Goal: Transaction & Acquisition: Purchase product/service

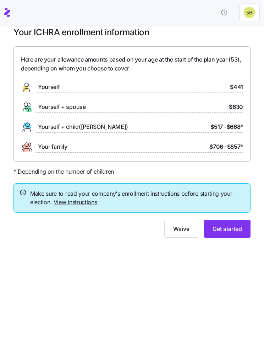
click at [6, 96] on div "Your ICHRA enrollment information Here are your allowance amounts based on your…" at bounding box center [132, 136] width 264 height 219
click at [68, 200] on link "View instructions" at bounding box center [76, 202] width 44 height 7
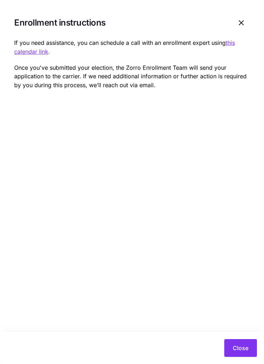
click at [236, 346] on span "Close" at bounding box center [241, 347] width 16 height 9
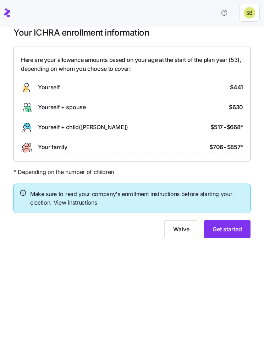
click at [231, 232] on button "Get started" at bounding box center [227, 229] width 47 height 18
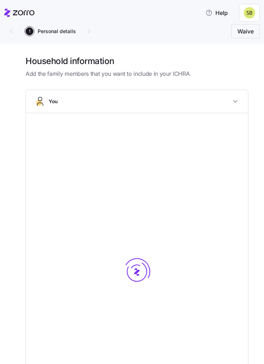
click at [225, 223] on div at bounding box center [136, 285] width 205 height 332
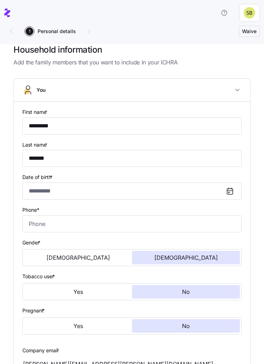
type input "*********"
type input "*******"
type input "[PERSON_NAME][EMAIL_ADDRESS][PERSON_NAME][DOMAIN_NAME]"
type input "[EMAIL_ADDRESS][DOMAIN_NAME]"
type input "**********"
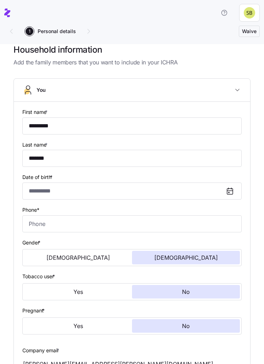
checkbox input "true"
type input "**********"
type input "[PHONE_NUMBER]"
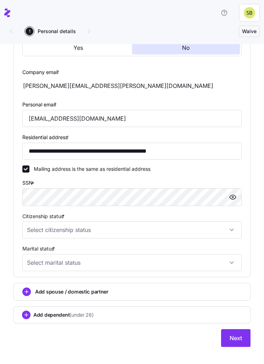
scroll to position [279, 0]
click at [237, 229] on input "Citizenship status *" at bounding box center [132, 229] width 220 height 17
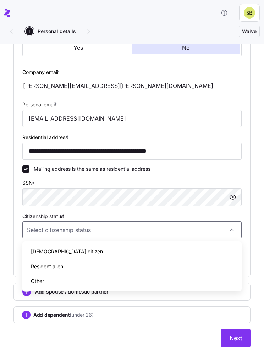
click at [50, 252] on span "[DEMOGRAPHIC_DATA] citizen" at bounding box center [67, 251] width 72 height 8
type input "[DEMOGRAPHIC_DATA] citizen"
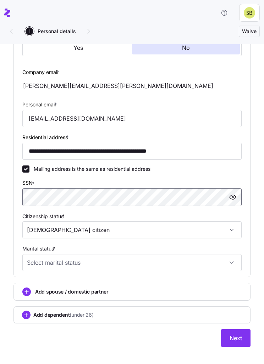
click at [238, 195] on span "button" at bounding box center [233, 197] width 11 height 11
click at [232, 266] on input "Marital status *" at bounding box center [132, 262] width 220 height 17
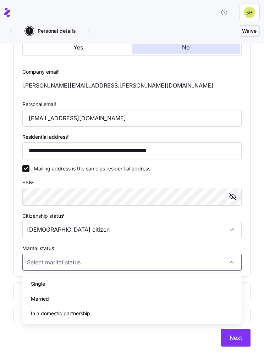
click at [41, 284] on span "Single" at bounding box center [38, 284] width 14 height 8
type input "Single"
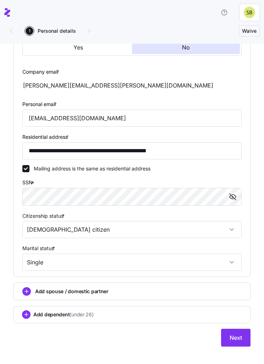
click at [235, 263] on input "Single" at bounding box center [132, 262] width 220 height 17
click at [200, 233] on input "[DEMOGRAPHIC_DATA] citizen" at bounding box center [132, 229] width 220 height 17
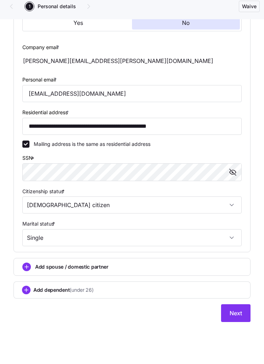
click at [243, 329] on button "Next" at bounding box center [236, 338] width 30 height 18
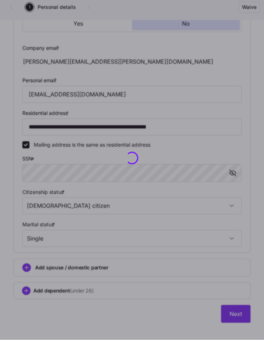
scroll to position [0, 0]
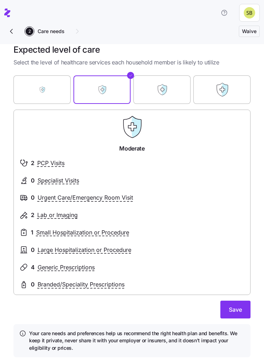
click at [169, 102] on label "Above Average" at bounding box center [162, 89] width 57 height 43
click at [0, 0] on input "Above Average" at bounding box center [0, 0] width 0 height 0
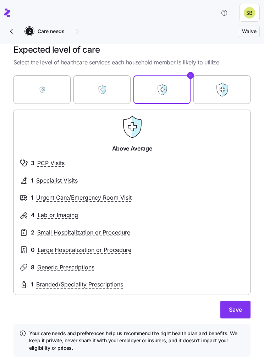
click at [112, 90] on label "Moderate" at bounding box center [102, 89] width 57 height 43
click at [0, 0] on input "Moderate" at bounding box center [0, 0] width 0 height 0
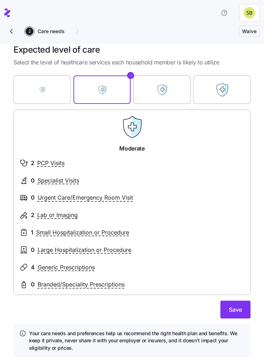
click at [58, 90] on label "Essential" at bounding box center [42, 89] width 57 height 43
click at [0, 0] on input "Essential" at bounding box center [0, 0] width 0 height 0
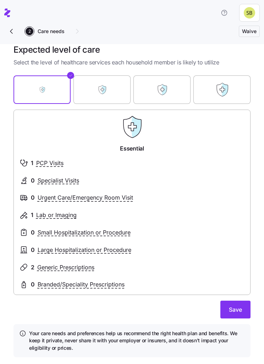
click at [110, 90] on label "Moderate" at bounding box center [102, 89] width 57 height 43
click at [0, 0] on input "Moderate" at bounding box center [0, 0] width 0 height 0
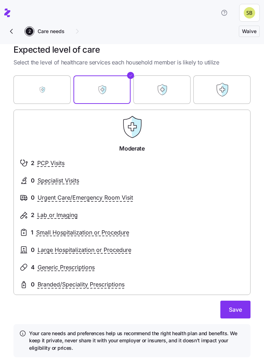
click at [63, 178] on span "Specialist Visits" at bounding box center [59, 180] width 42 height 9
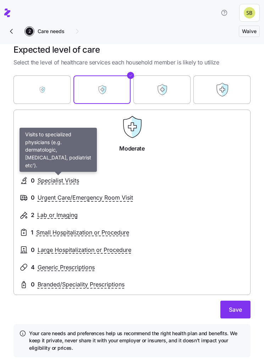
click at [144, 184] on div at bounding box center [132, 188] width 225 height 9
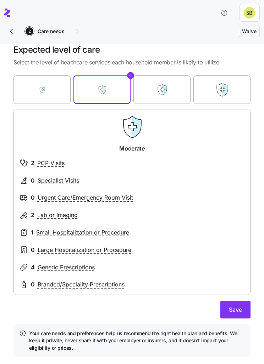
click at [59, 162] on span "PCP Visits" at bounding box center [50, 163] width 27 height 9
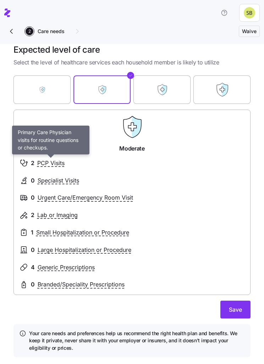
click at [94, 164] on div "2 PCP Visits" at bounding box center [132, 163] width 225 height 9
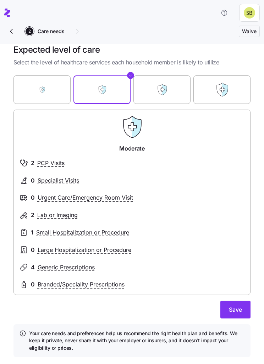
click at [170, 93] on label "Above Average" at bounding box center [162, 89] width 57 height 43
click at [0, 0] on input "Above Average" at bounding box center [0, 0] width 0 height 0
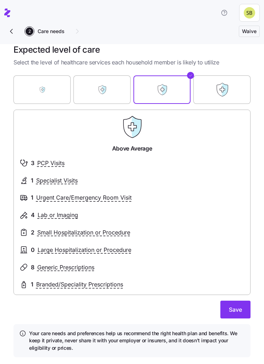
click at [69, 182] on span "Specialist Visits" at bounding box center [57, 180] width 42 height 9
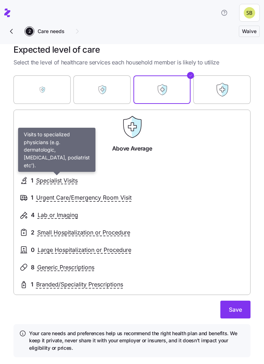
click at [128, 177] on div "1 Specialist Visits" at bounding box center [132, 180] width 225 height 9
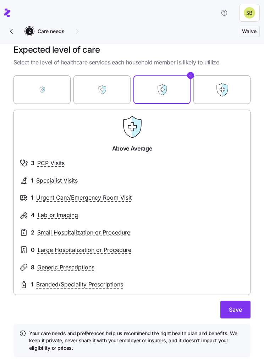
click at [64, 162] on span "PCP Visits" at bounding box center [50, 163] width 27 height 9
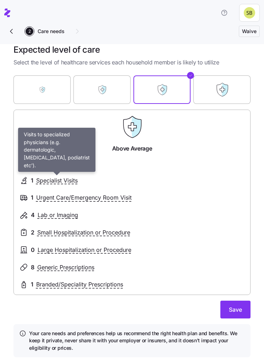
click at [70, 178] on span "Specialist Visits" at bounding box center [57, 180] width 42 height 9
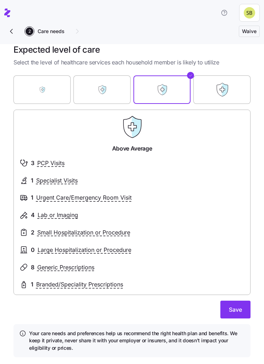
click at [164, 245] on div "0 Large Hospitalization or Procedure" at bounding box center [132, 249] width 225 height 9
click at [112, 96] on label "Moderate" at bounding box center [102, 89] width 57 height 43
click at [0, 0] on input "Moderate" at bounding box center [0, 0] width 0 height 0
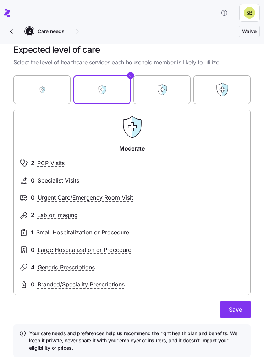
click at [161, 99] on label "Above Average" at bounding box center [162, 89] width 57 height 43
click at [0, 0] on input "Above Average" at bounding box center [0, 0] width 0 height 0
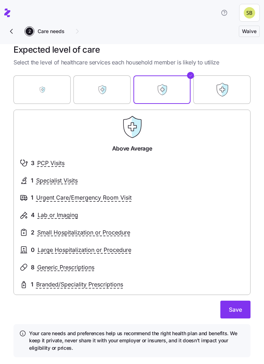
click at [242, 304] on button "Save" at bounding box center [236, 309] width 30 height 18
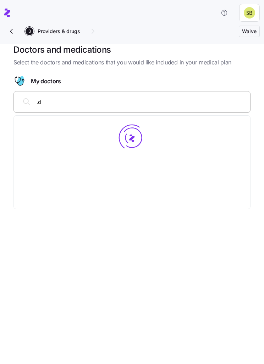
type input "."
type input "u"
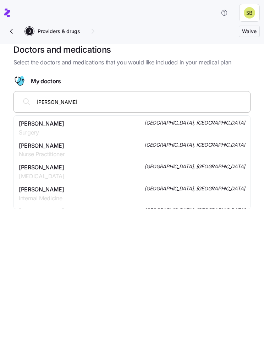
type input "[PERSON_NAME]-"
click at [62, 127] on span "[PERSON_NAME]" at bounding box center [51, 123] width 64 height 9
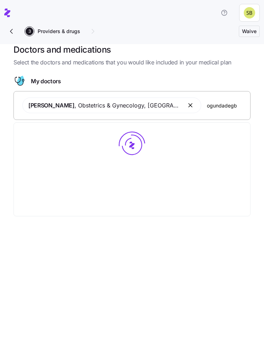
type input "ogundadegbe"
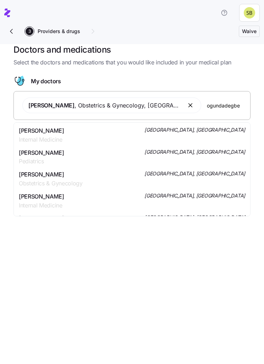
click at [86, 131] on div "[PERSON_NAME] Internal Medicine [GEOGRAPHIC_DATA], [GEOGRAPHIC_DATA]" at bounding box center [132, 135] width 227 height 18
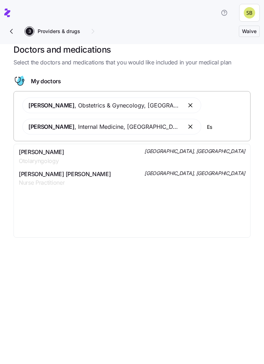
type input "E"
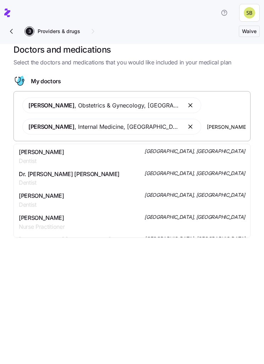
type input "[PERSON_NAME]"
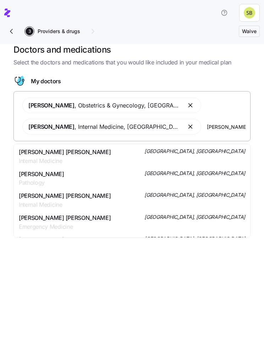
click at [86, 151] on span "[PERSON_NAME] [PERSON_NAME]" at bounding box center [65, 152] width 92 height 9
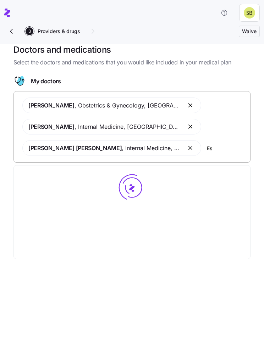
type input "E"
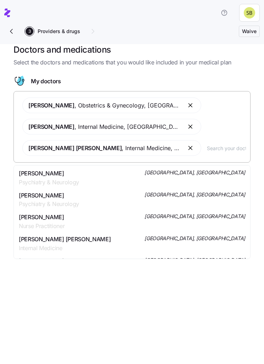
type input "Oh"
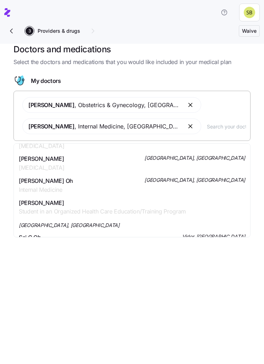
scroll to position [80, 0]
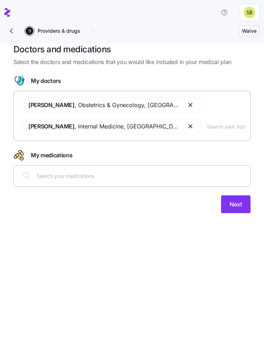
click at [61, 290] on div "Doctors and medications Select the doctors and medications that you would like …" at bounding box center [132, 204] width 264 height 320
click at [115, 168] on div at bounding box center [132, 175] width 228 height 17
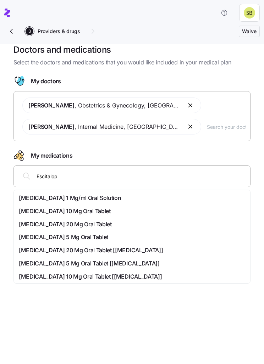
type input "Escitalopr"
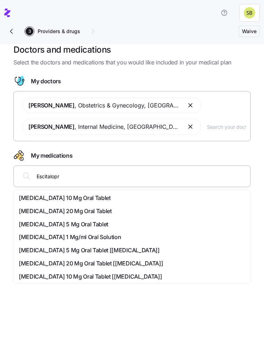
click at [95, 212] on span "[MEDICAL_DATA] 20 Mg Oral Tablet" at bounding box center [65, 211] width 93 height 9
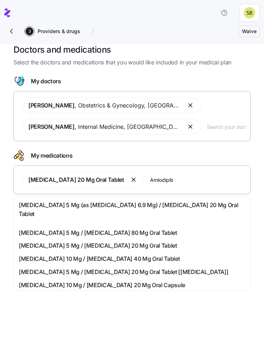
type input "Amlodipibe"
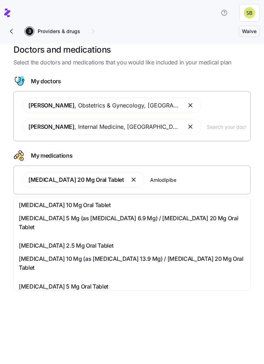
click at [84, 245] on span "[MEDICAL_DATA] 2.5 Mg Oral Tablet" at bounding box center [66, 245] width 95 height 9
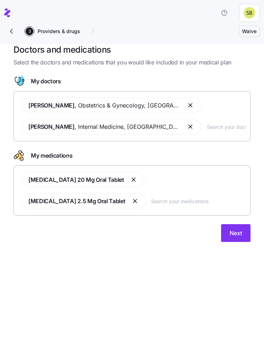
click at [239, 229] on span "Next" at bounding box center [236, 233] width 12 height 9
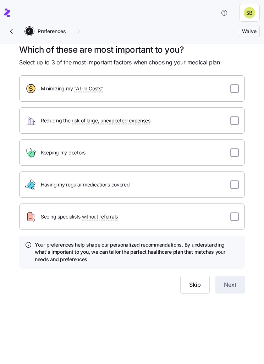
click at [234, 149] on input "checkbox" at bounding box center [235, 152] width 9 height 9
checkbox input "true"
click at [238, 213] on input "checkbox" at bounding box center [235, 216] width 9 height 9
checkbox input "true"
click at [238, 116] on input "checkbox" at bounding box center [235, 120] width 9 height 9
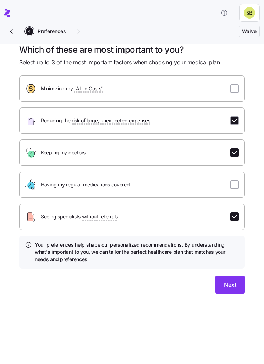
checkbox input "true"
click at [237, 286] on button "Next" at bounding box center [231, 284] width 30 height 18
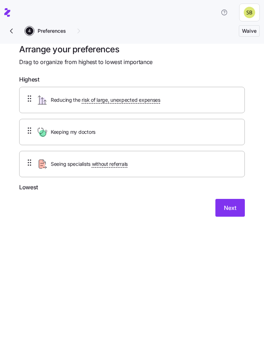
click at [228, 214] on button "Next" at bounding box center [231, 208] width 30 height 18
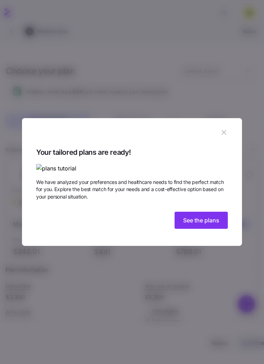
click at [203, 224] on span "See the plans" at bounding box center [201, 220] width 36 height 9
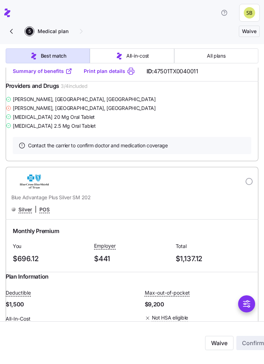
scroll to position [11629, 0]
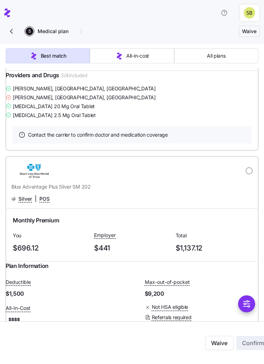
click at [129, 57] on span "All-in-cost" at bounding box center [138, 55] width 23 height 7
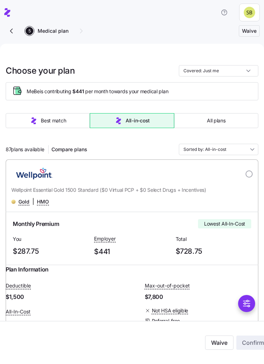
scroll to position [0, 0]
click at [225, 122] on span "All plans" at bounding box center [216, 120] width 18 height 7
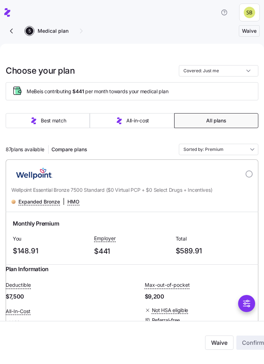
click at [248, 152] on input "Sorted by: Premium" at bounding box center [219, 149] width 80 height 11
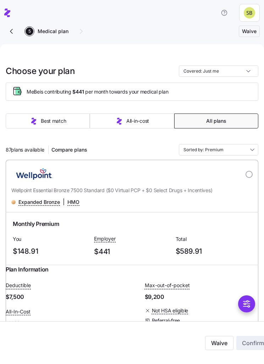
click at [143, 148] on div "87 plans available Compare plans Sorted by: Premium" at bounding box center [132, 149] width 253 height 11
click at [226, 228] on div "Monthly Premium" at bounding box center [132, 223] width 245 height 15
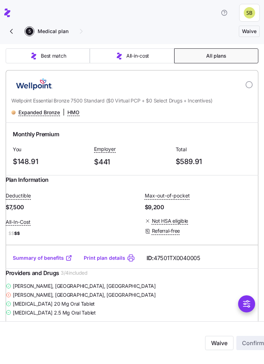
scroll to position [90, 0]
click at [70, 62] on button "Best match" at bounding box center [48, 55] width 84 height 15
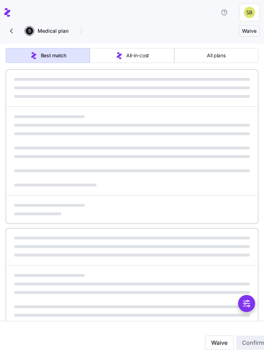
type input "Sorted by: Best match"
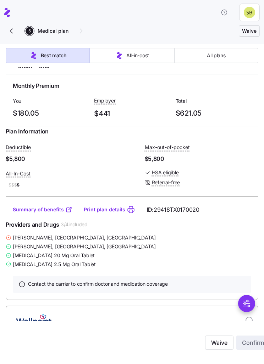
scroll to position [421, 0]
click at [69, 213] on icon at bounding box center [68, 210] width 4 height 4
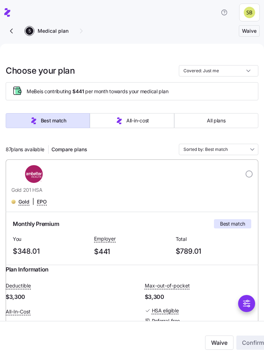
scroll to position [0, 0]
click at [14, 32] on icon "button" at bounding box center [11, 31] width 9 height 9
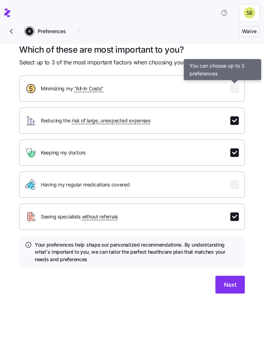
click at [236, 123] on input "checkbox" at bounding box center [235, 120] width 9 height 9
checkbox input "false"
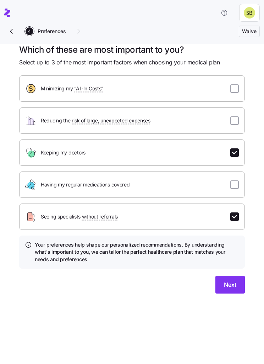
click at [235, 92] on input "checkbox" at bounding box center [235, 88] width 9 height 9
checkbox input "true"
click at [235, 215] on input "checkbox" at bounding box center [235, 216] width 9 height 9
checkbox input "false"
click at [233, 126] on div "Reducing the risk of large, unexpected expenses" at bounding box center [132, 120] width 226 height 26
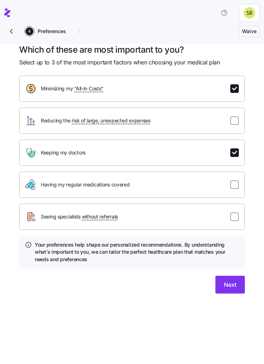
click at [236, 124] on input "checkbox" at bounding box center [235, 120] width 9 height 9
checkbox input "true"
click at [233, 286] on span "Next" at bounding box center [230, 284] width 12 height 9
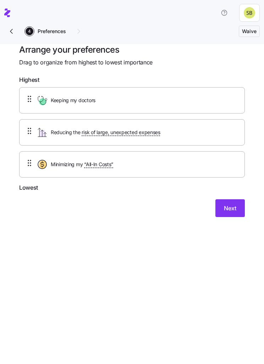
click at [237, 208] on button "Next" at bounding box center [231, 208] width 30 height 18
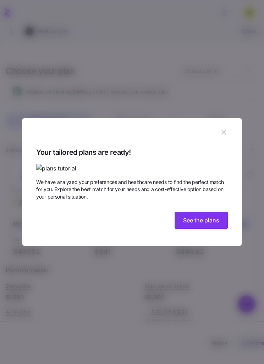
click at [209, 224] on span "See the plans" at bounding box center [201, 220] width 36 height 9
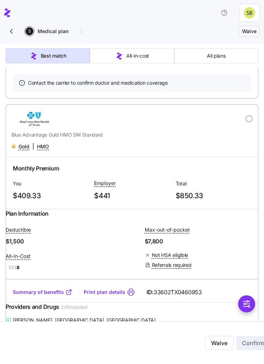
scroll to position [3741, 0]
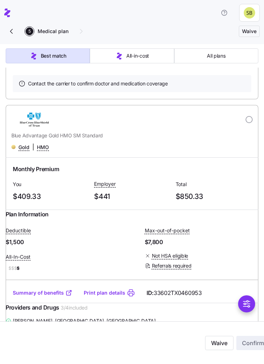
click at [70, 11] on icon at bounding box center [68, 9] width 4 height 4
click at [4, 34] on button "button" at bounding box center [11, 31] width 14 height 14
click at [13, 32] on icon "button" at bounding box center [11, 31] width 9 height 9
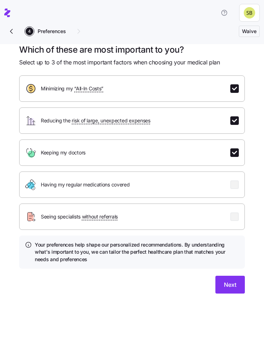
click at [98, 87] on span "“All-In Costs”" at bounding box center [88, 88] width 29 height 7
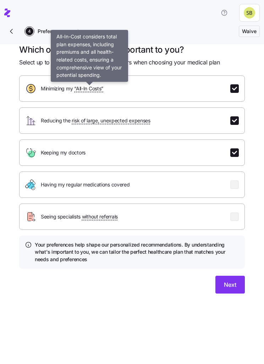
click at [127, 89] on div "Minimizing my “All-In Costs”" at bounding box center [132, 88] width 226 height 26
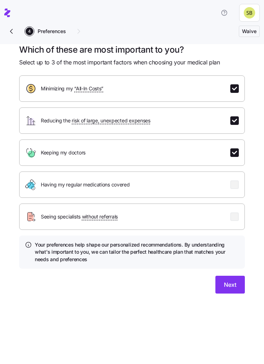
click at [127, 86] on div "Minimizing my “All-In Costs”" at bounding box center [132, 88] width 226 height 26
click at [126, 92] on div "Minimizing my “All-In Costs”" at bounding box center [132, 88] width 226 height 26
click at [184, 98] on div "Minimizing my “All-In Costs”" at bounding box center [132, 88] width 226 height 26
click at [16, 90] on div "Which of these are most important to you? Select up to 3 of the most important …" at bounding box center [132, 173] width 237 height 258
click at [181, 157] on div "Keeping my doctors" at bounding box center [132, 152] width 226 height 26
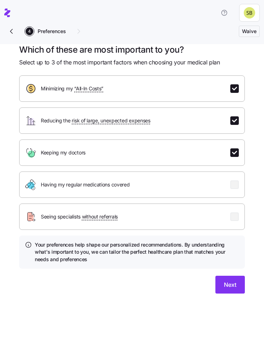
click at [180, 152] on div "Keeping my doctors" at bounding box center [132, 152] width 226 height 26
click at [233, 283] on span "Next" at bounding box center [230, 284] width 12 height 9
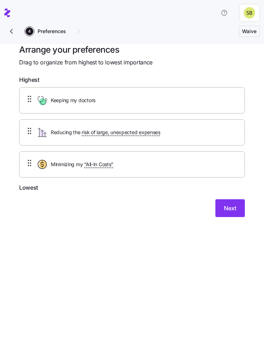
click at [128, 134] on span "risk of large, unexpected expenses" at bounding box center [121, 132] width 79 height 7
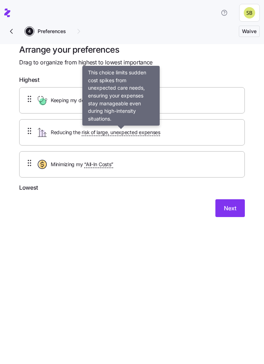
click at [188, 137] on div "Reducing the risk of large, unexpected expenses" at bounding box center [132, 132] width 226 height 26
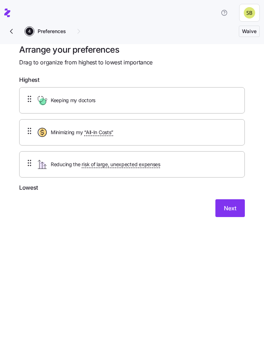
click at [148, 135] on div "Minimizing my “All-In Costs”" at bounding box center [132, 132] width 226 height 26
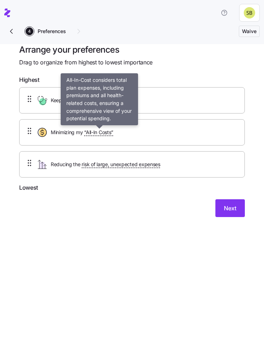
click at [108, 133] on span "“All-In Costs”" at bounding box center [98, 132] width 29 height 7
click at [237, 200] on button "Next" at bounding box center [231, 208] width 30 height 18
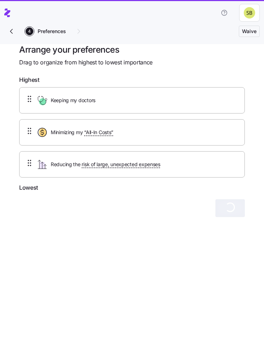
type textarea "x"
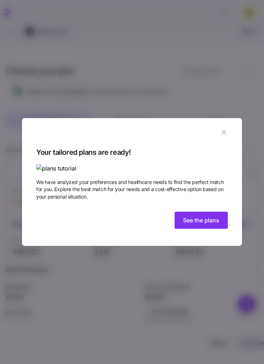
click at [202, 224] on span "See the plans" at bounding box center [201, 220] width 36 height 9
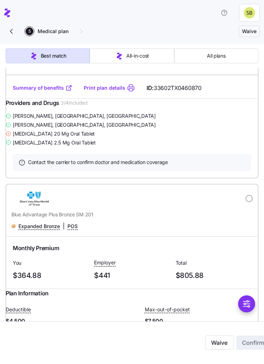
scroll to position [543, 0]
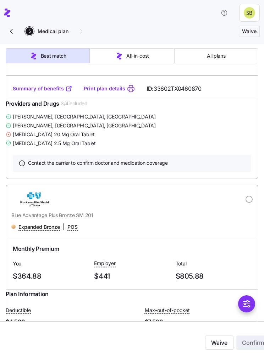
click at [87, 112] on div "Providers and Drugs 3 / 4 included" at bounding box center [132, 105] width 253 height 13
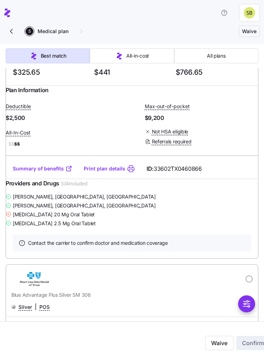
scroll to position [4716, 0]
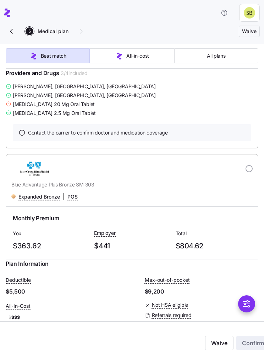
click at [11, 32] on icon "button" at bounding box center [11, 31] width 2 height 4
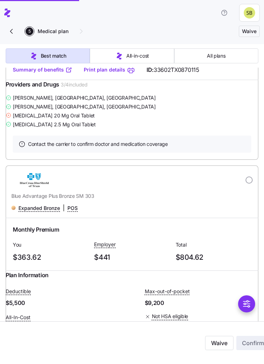
scroll to position [3963, 0]
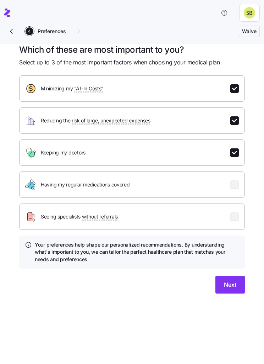
click at [9, 37] on span "button" at bounding box center [12, 32] width 14 height 14
click at [10, 37] on span "button" at bounding box center [12, 32] width 14 height 14
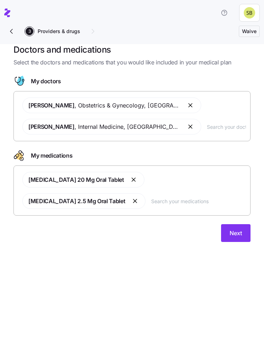
click at [234, 136] on div "[PERSON_NAME] , Obstetrics & Gynecology , [GEOGRAPHIC_DATA], [GEOGRAPHIC_DATA] …" at bounding box center [132, 115] width 228 height 45
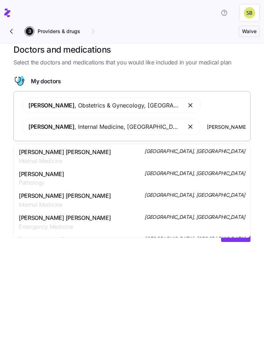
type input "[PERSON_NAME]"
click at [70, 157] on span "Internal Medicine" at bounding box center [65, 160] width 92 height 9
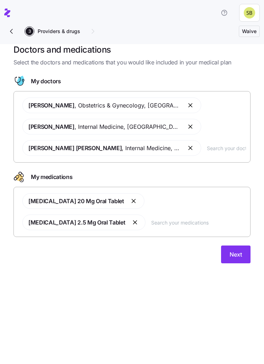
click at [245, 250] on button "Next" at bounding box center [236, 254] width 30 height 18
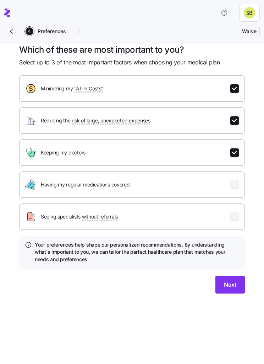
click at [238, 283] on button "Next" at bounding box center [231, 284] width 30 height 18
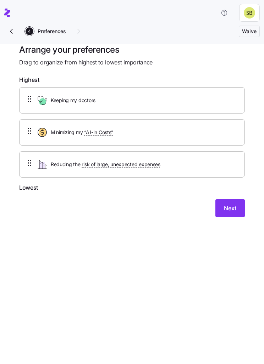
click at [234, 205] on span "Next" at bounding box center [230, 208] width 12 height 9
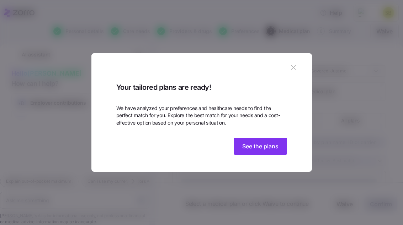
type textarea "x"
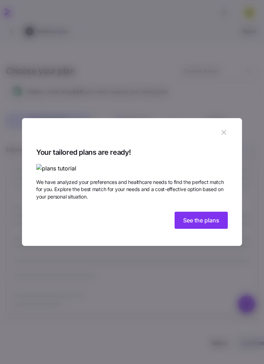
click at [206, 224] on span "See the plans" at bounding box center [201, 220] width 36 height 9
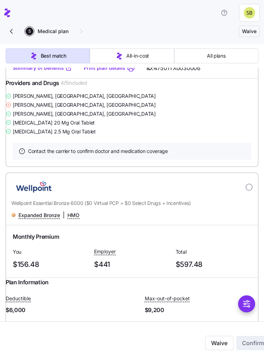
scroll to position [6424, 0]
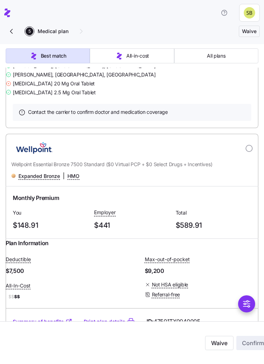
click at [9, 37] on span "button" at bounding box center [12, 32] width 14 height 14
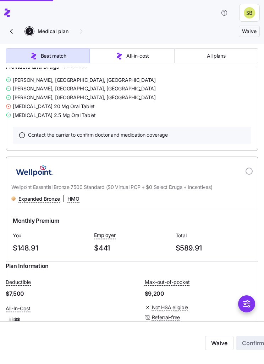
click at [8, 37] on span "button" at bounding box center [12, 32] width 14 height 14
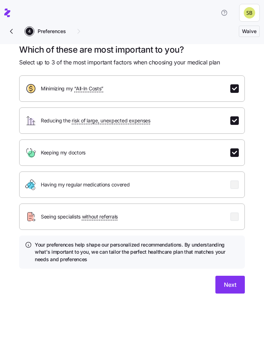
click at [12, 36] on span "button" at bounding box center [12, 32] width 14 height 14
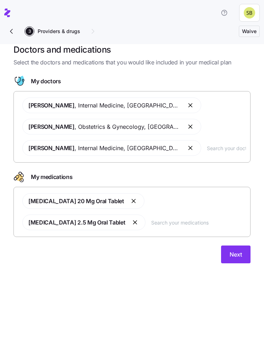
click at [15, 34] on icon "button" at bounding box center [11, 31] width 9 height 9
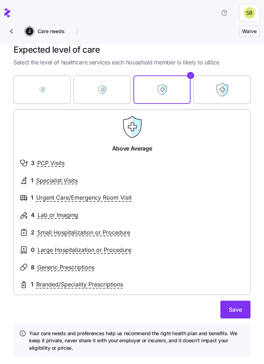
click at [103, 89] on label "Moderate" at bounding box center [102, 89] width 57 height 43
click at [0, 0] on input "Moderate" at bounding box center [0, 0] width 0 height 0
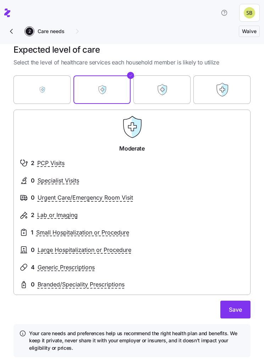
click at [58, 215] on span "Lab or Imaging" at bounding box center [57, 214] width 41 height 9
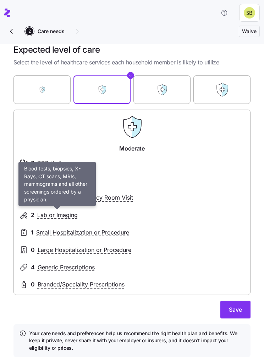
click at [181, 89] on label "Above Average" at bounding box center [162, 89] width 57 height 43
click at [0, 0] on input "Above Average" at bounding box center [0, 0] width 0 height 0
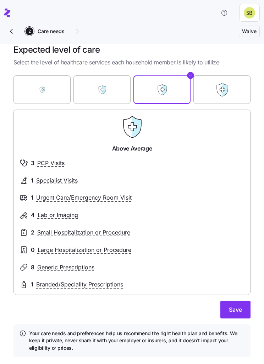
click at [181, 89] on label "Above Average" at bounding box center [162, 89] width 57 height 43
click at [0, 0] on input "Above Average" at bounding box center [0, 0] width 0 height 0
click at [115, 96] on label "Moderate" at bounding box center [102, 89] width 57 height 43
click at [0, 0] on input "Moderate" at bounding box center [0, 0] width 0 height 0
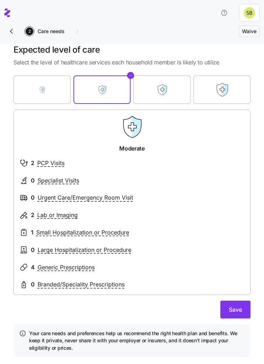
click at [240, 306] on span "Save" at bounding box center [235, 309] width 13 height 9
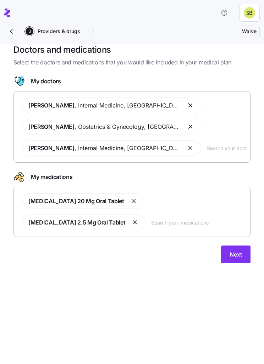
click at [15, 33] on icon "button" at bounding box center [11, 31] width 9 height 9
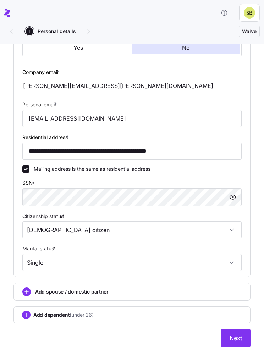
scroll to position [279, 0]
click at [240, 335] on span "Next" at bounding box center [236, 337] width 12 height 9
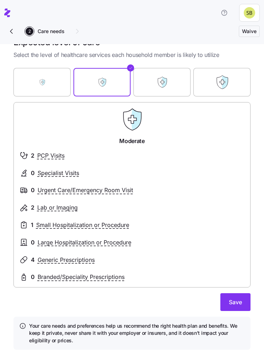
scroll to position [7, 0]
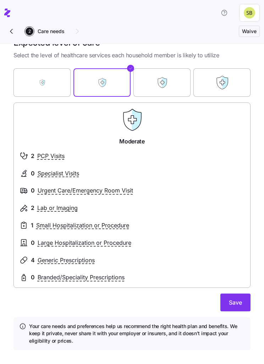
click at [234, 298] on span "Save" at bounding box center [235, 302] width 13 height 9
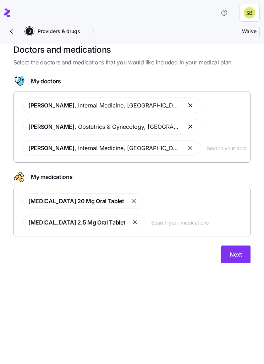
click at [237, 250] on span "Next" at bounding box center [236, 254] width 12 height 9
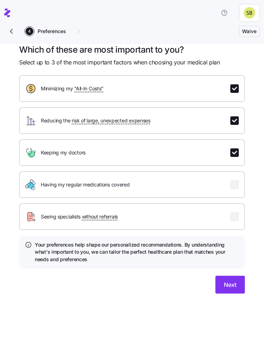
click at [236, 119] on input "checkbox" at bounding box center [235, 120] width 9 height 9
checkbox input "false"
click at [237, 220] on input "checkbox" at bounding box center [235, 216] width 9 height 9
checkbox input "true"
click at [227, 292] on button "Next" at bounding box center [231, 284] width 30 height 18
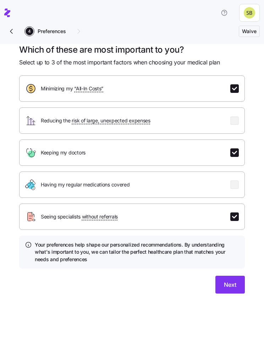
click at [226, 292] on button "Next" at bounding box center [231, 284] width 30 height 18
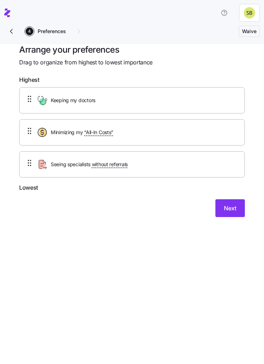
click at [234, 206] on span "Next" at bounding box center [230, 208] width 12 height 9
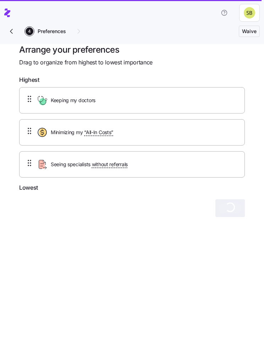
type textarea "x"
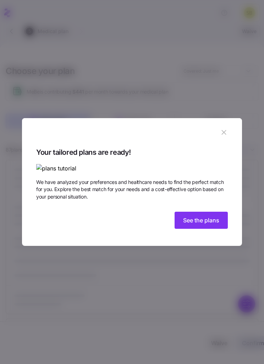
click at [200, 224] on span "See the plans" at bounding box center [201, 220] width 36 height 9
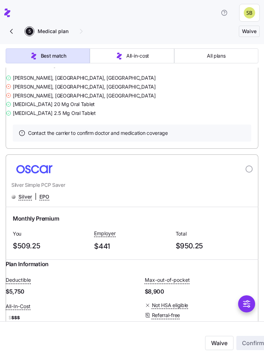
scroll to position [18425, 0]
